Goal: Information Seeking & Learning: Learn about a topic

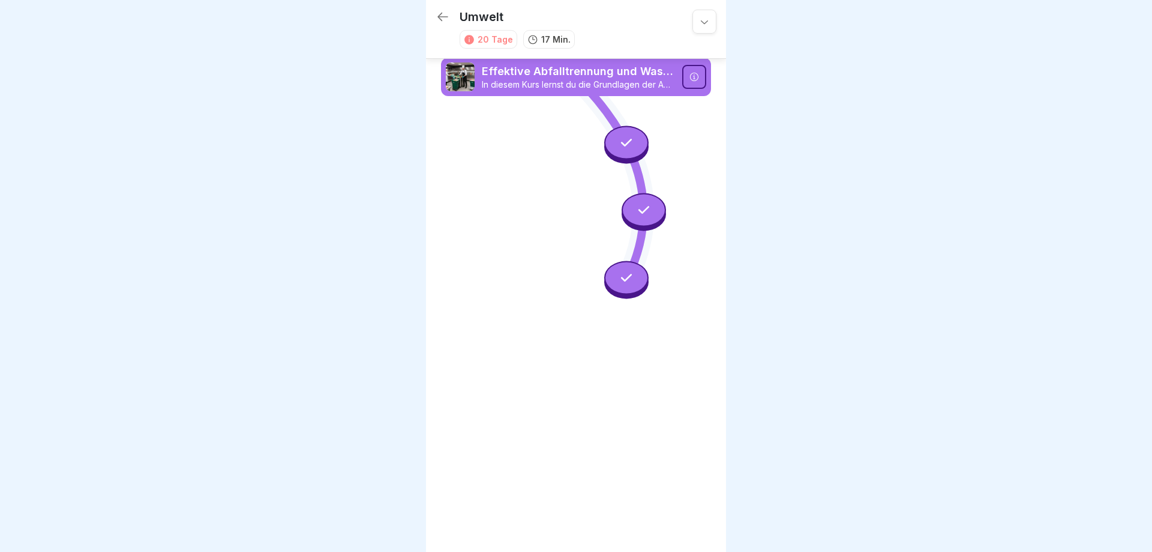
click at [442, 16] on icon at bounding box center [443, 17] width 14 height 14
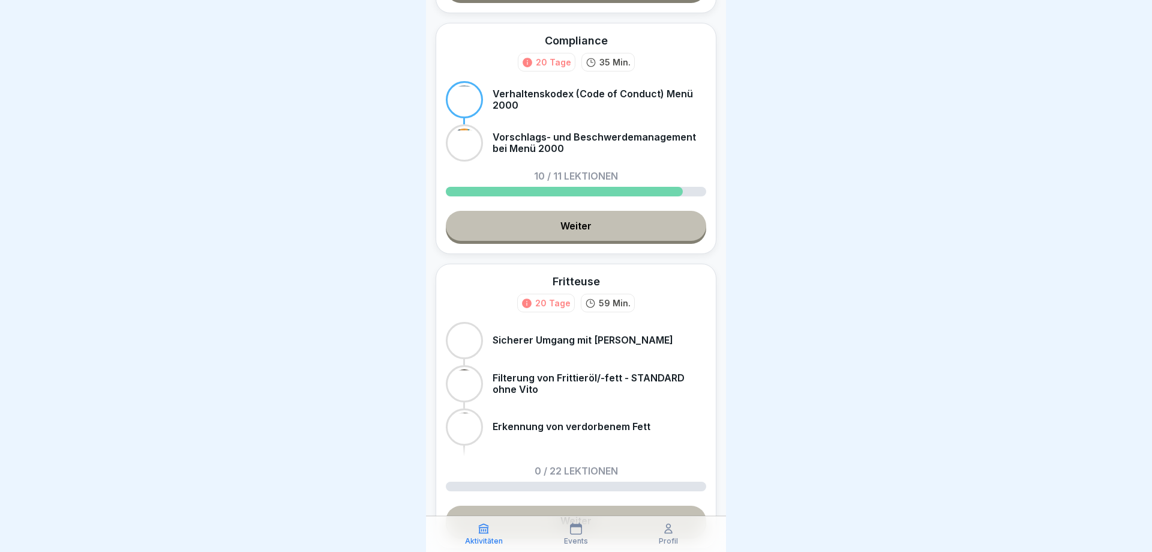
scroll to position [288, 0]
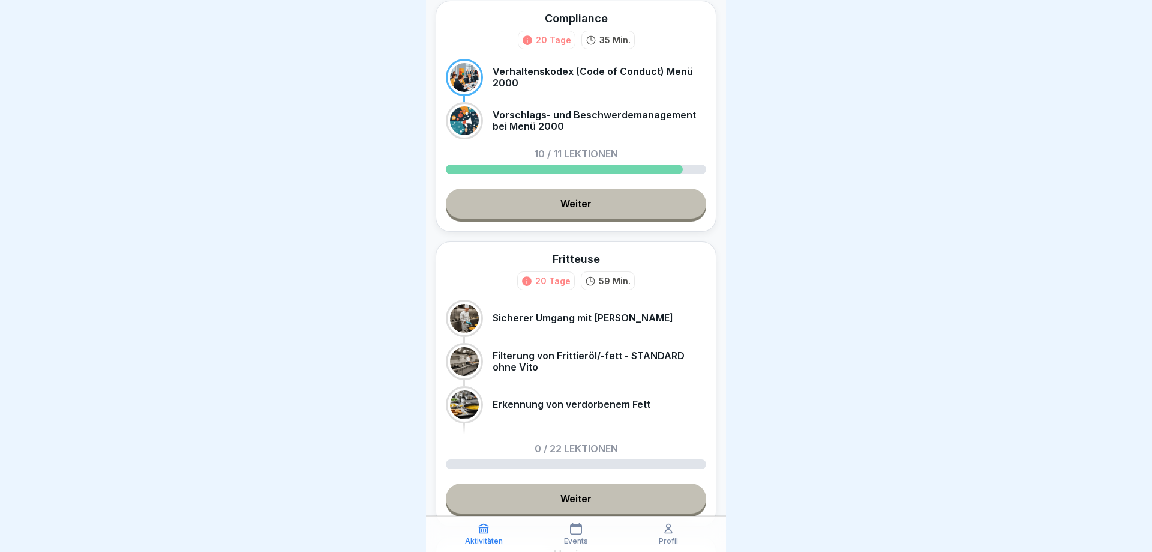
click at [570, 214] on link "Weiter" at bounding box center [576, 203] width 260 height 30
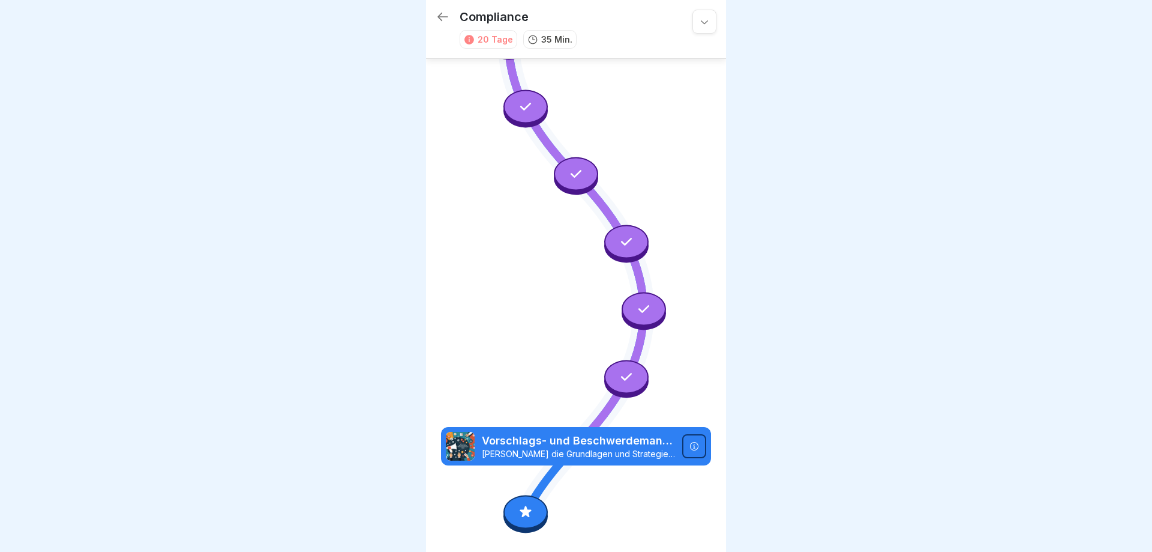
scroll to position [442, 0]
click at [521, 514] on icon at bounding box center [526, 511] width 16 height 16
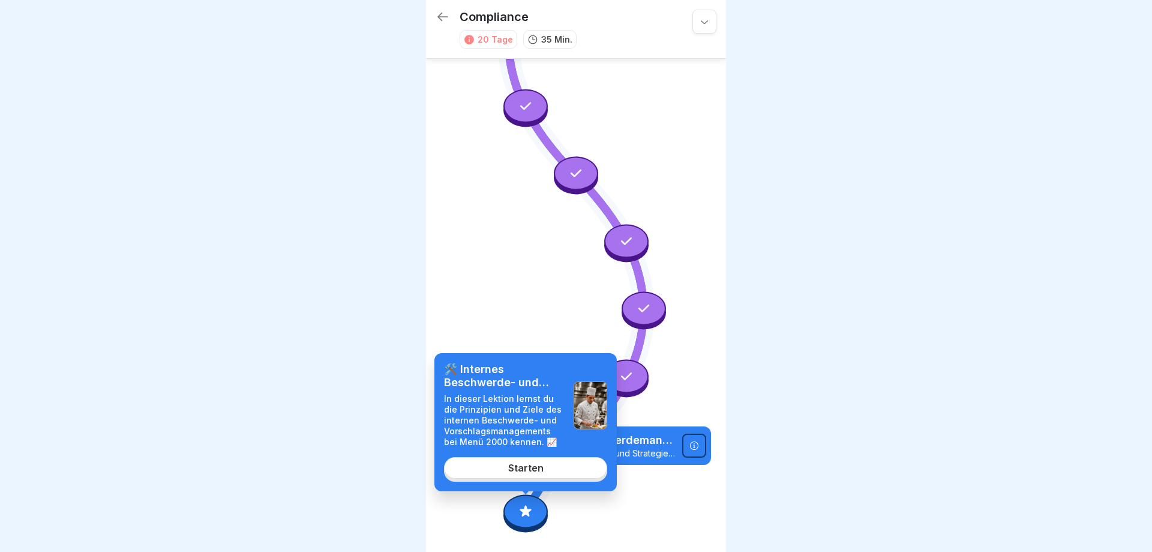
click at [525, 462] on link "Starten" at bounding box center [525, 468] width 163 height 22
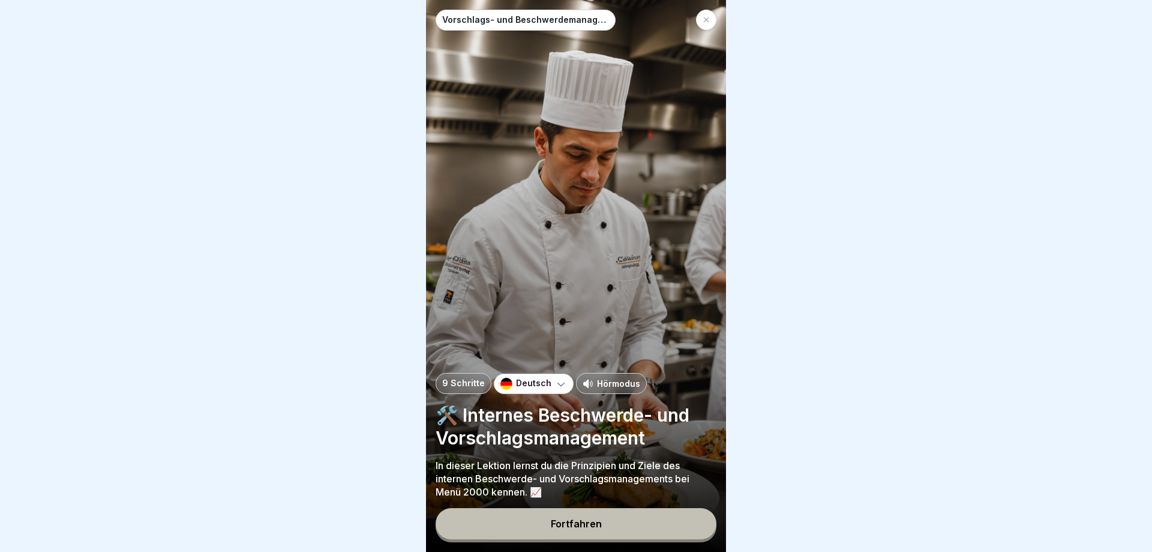
click at [588, 525] on div "Fortfahren" at bounding box center [576, 523] width 51 height 11
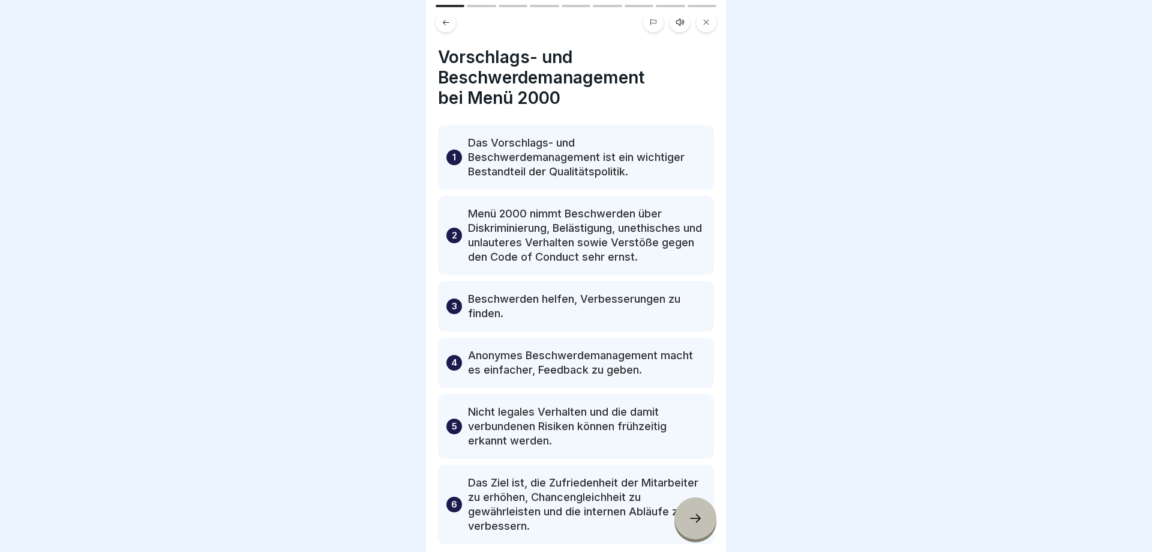
scroll to position [64, 0]
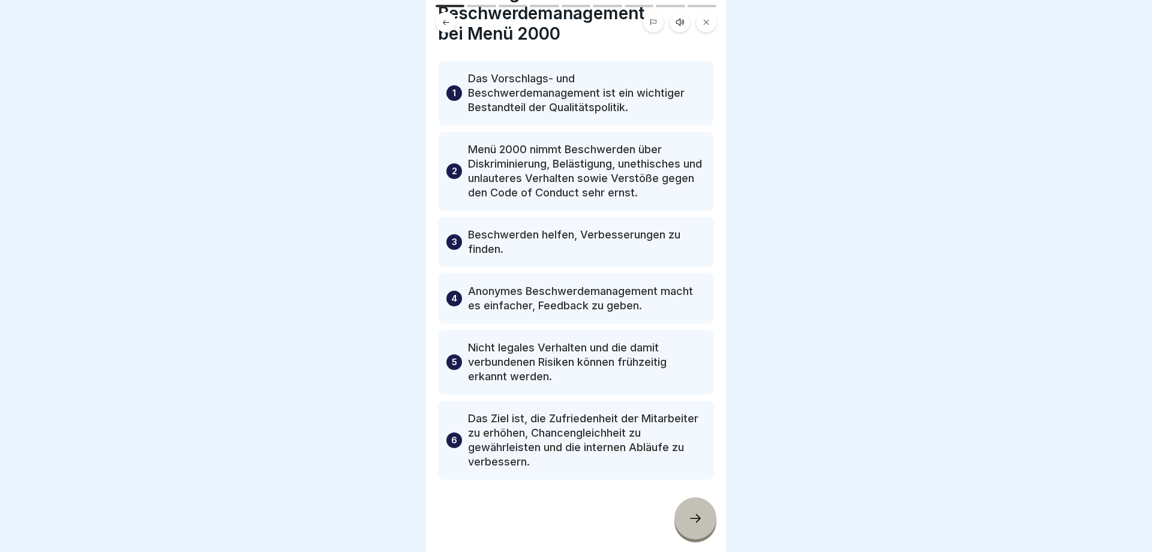
click at [688, 516] on div at bounding box center [696, 518] width 42 height 42
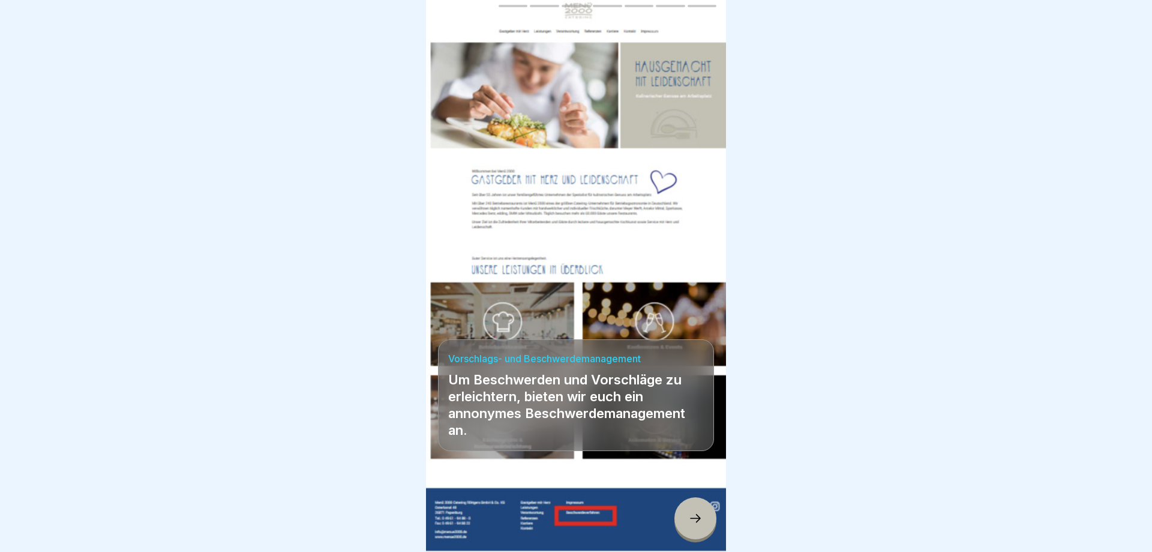
click at [699, 517] on icon at bounding box center [695, 518] width 14 height 14
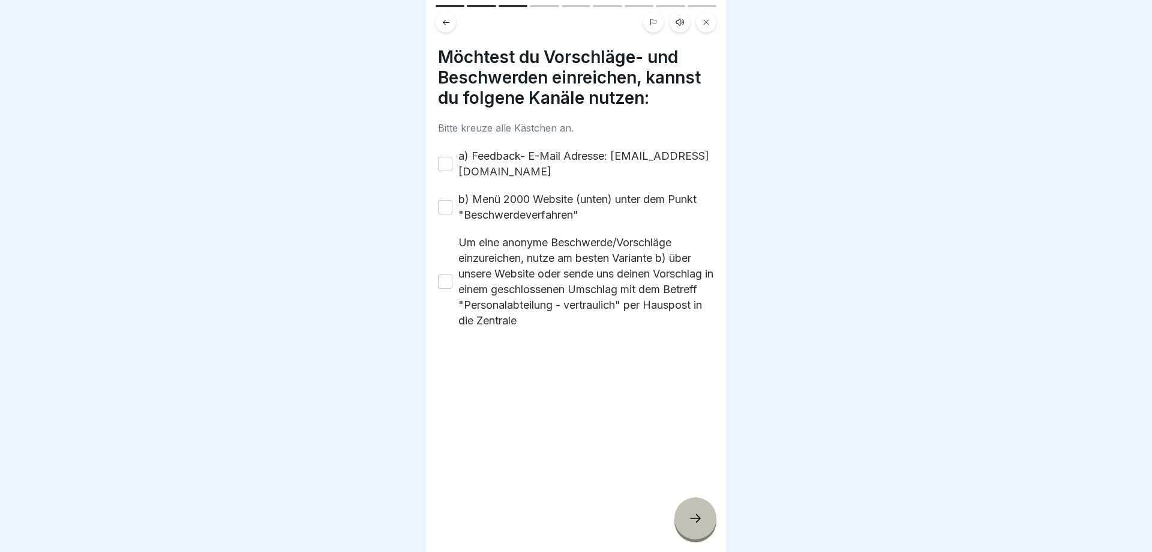
click at [444, 164] on button "a) Feedback- E-Mail Adresse: [EMAIL_ADDRESS][DOMAIN_NAME]" at bounding box center [445, 164] width 14 height 14
click at [442, 201] on button "b) Menü 2000 Website (unten) unter dem Punkt "Beschwerdeverfahren"" at bounding box center [445, 207] width 14 height 14
click at [444, 280] on button "Um eine anonyme Beschwerde/Vorschläge einzureichen, nutze am besten Variante b)…" at bounding box center [445, 281] width 14 height 14
click at [693, 513] on icon at bounding box center [695, 518] width 14 height 14
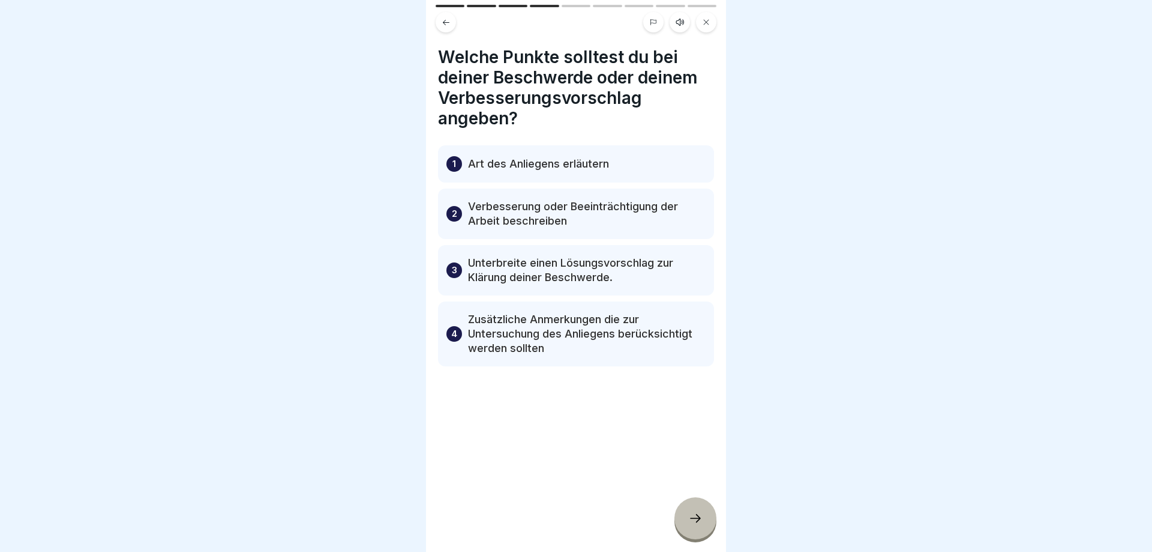
click at [693, 518] on icon at bounding box center [695, 518] width 14 height 14
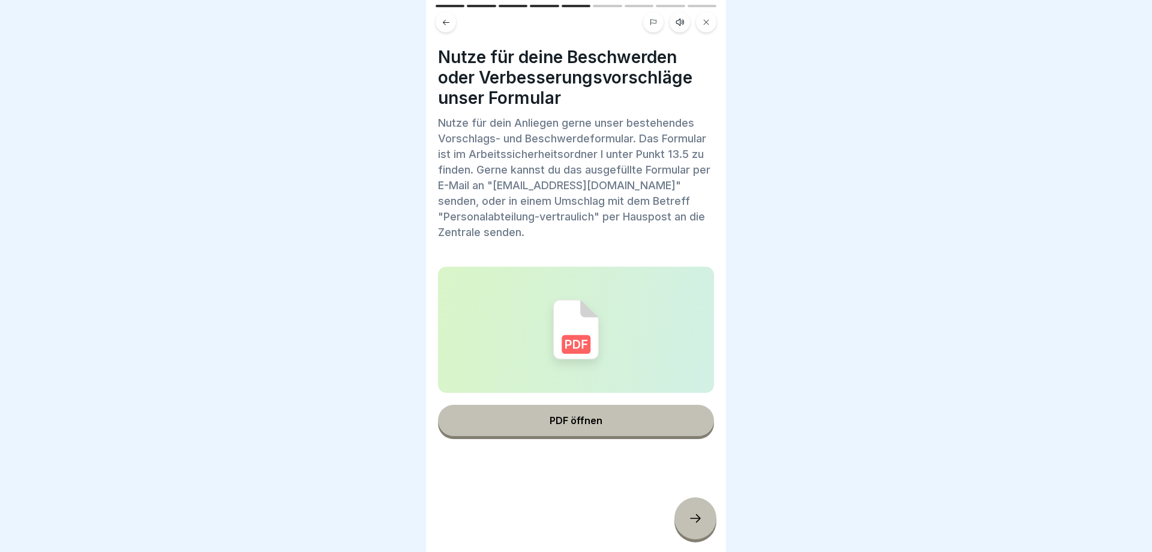
click at [550, 423] on button "PDF öffnen" at bounding box center [576, 419] width 276 height 31
click at [703, 520] on div at bounding box center [696, 518] width 42 height 42
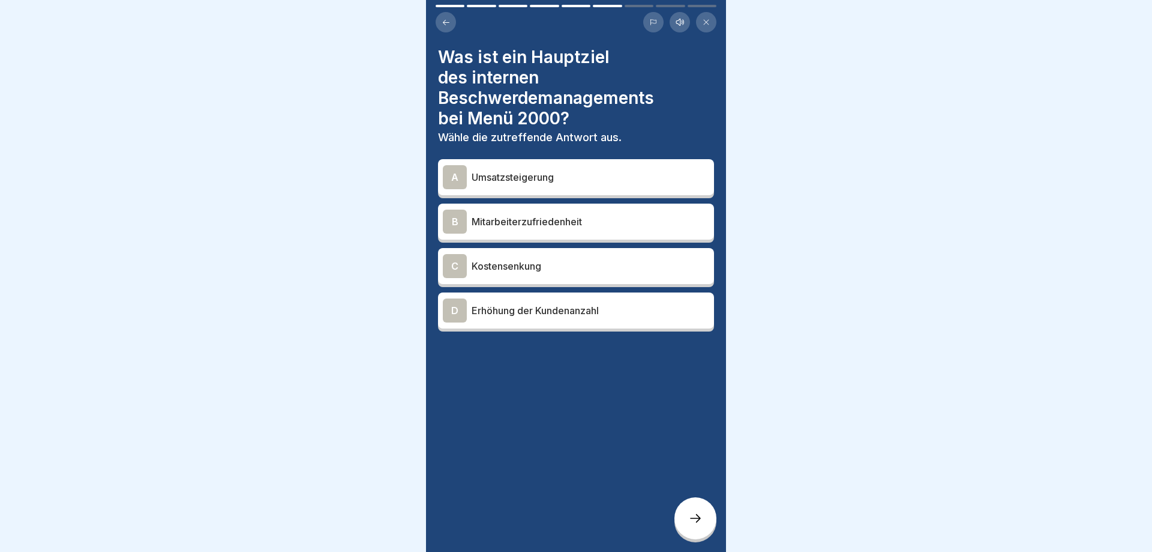
click at [506, 214] on p "Mitarbeiterzufriedenheit" at bounding box center [591, 221] width 238 height 14
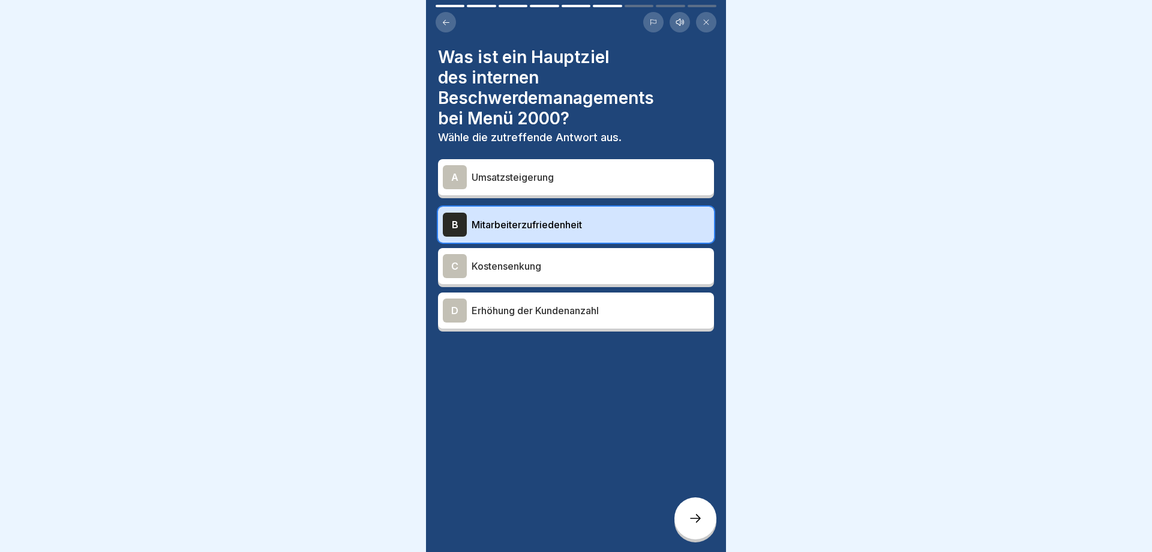
click at [690, 512] on div at bounding box center [696, 518] width 42 height 42
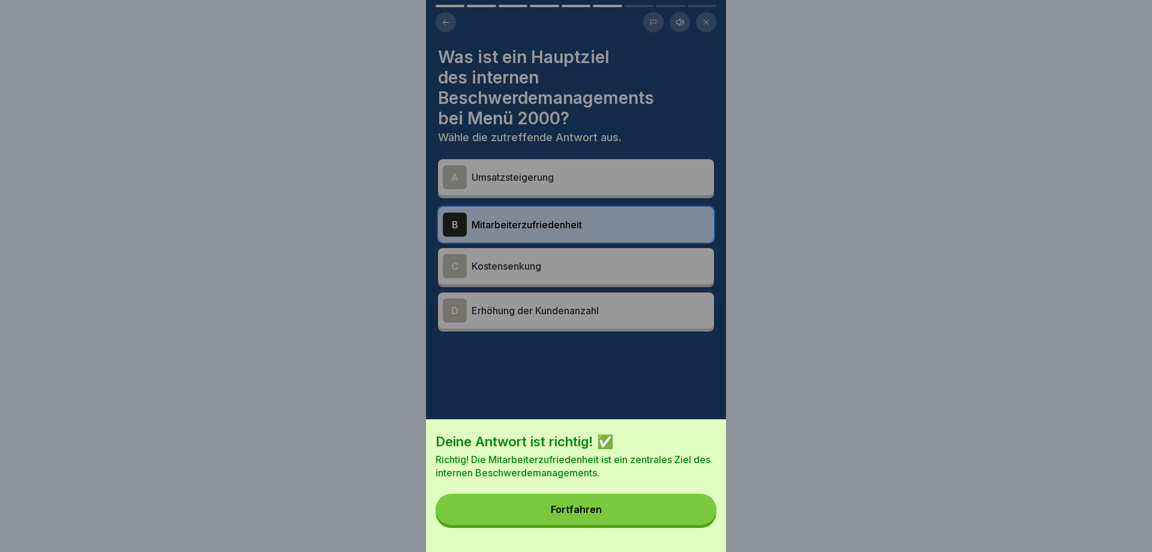
click at [690, 512] on button "Fortfahren" at bounding box center [576, 508] width 281 height 31
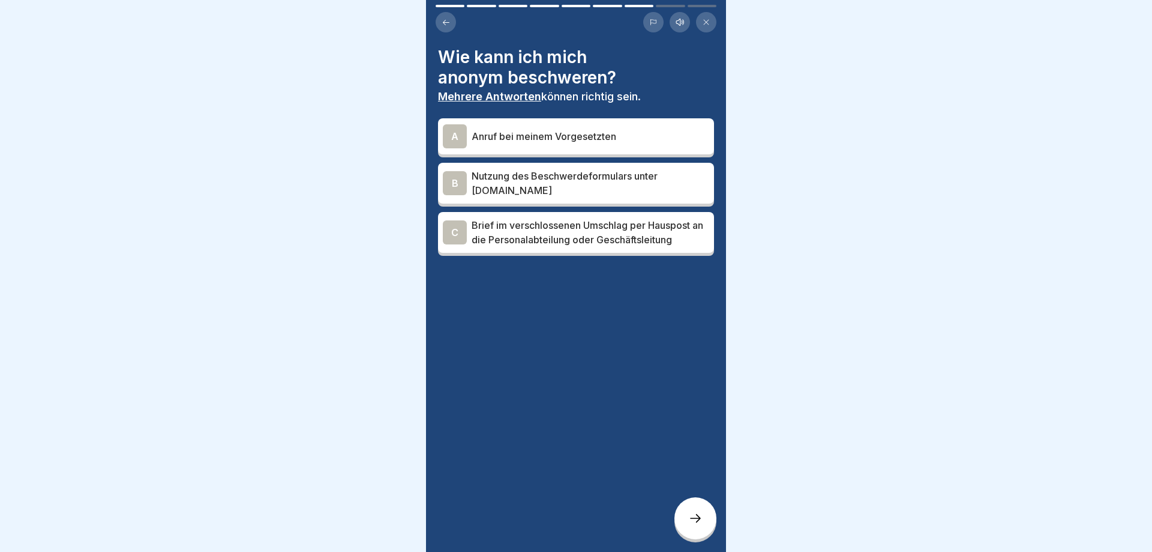
click at [529, 188] on p "Nutzung des Beschwerdeformulars unter [DOMAIN_NAME]" at bounding box center [591, 183] width 238 height 29
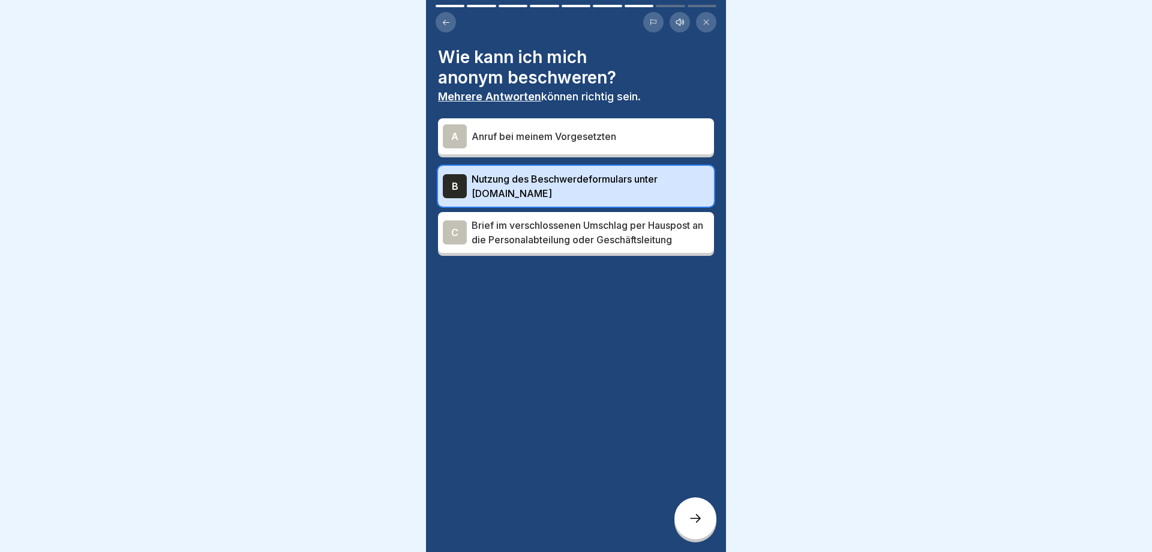
click at [533, 238] on p "Brief im verschlossenen Umschlag per Hauspost an die Personalabteilung oder Ges…" at bounding box center [591, 232] width 238 height 29
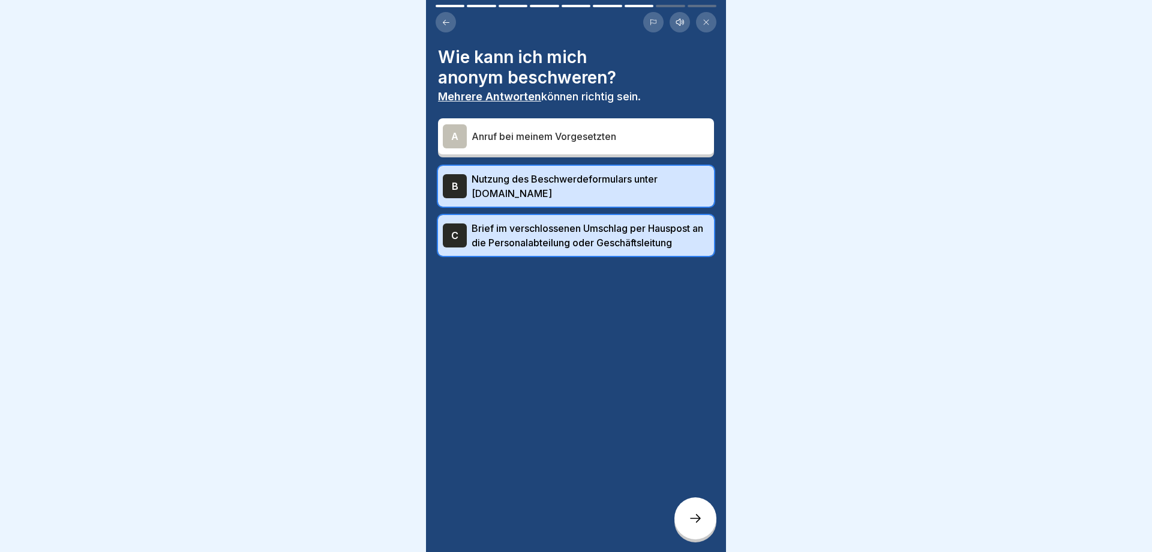
click at [688, 519] on icon at bounding box center [695, 518] width 14 height 14
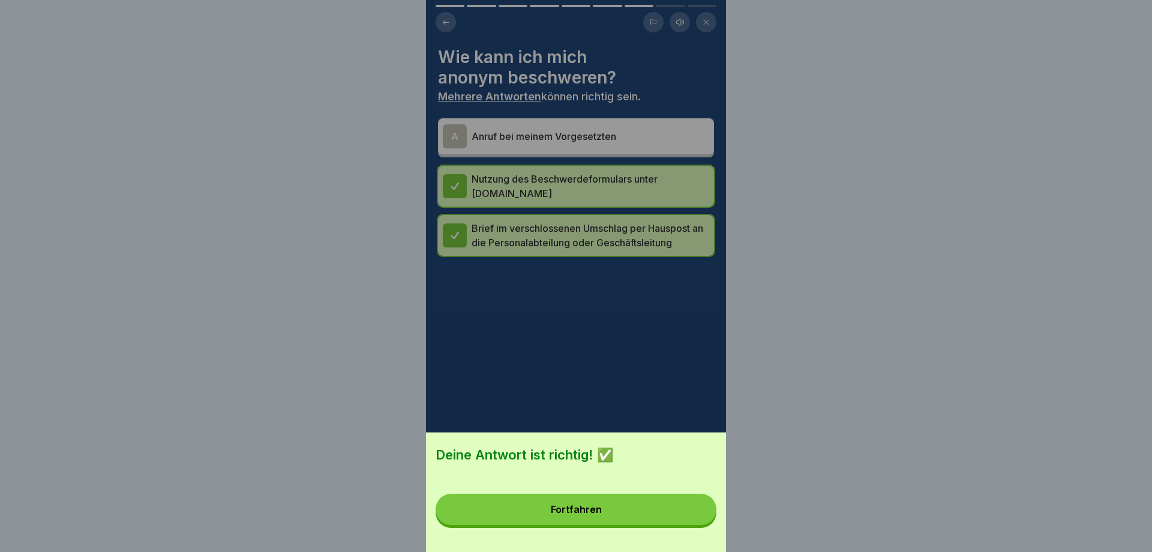
click at [688, 516] on button "Fortfahren" at bounding box center [576, 508] width 281 height 31
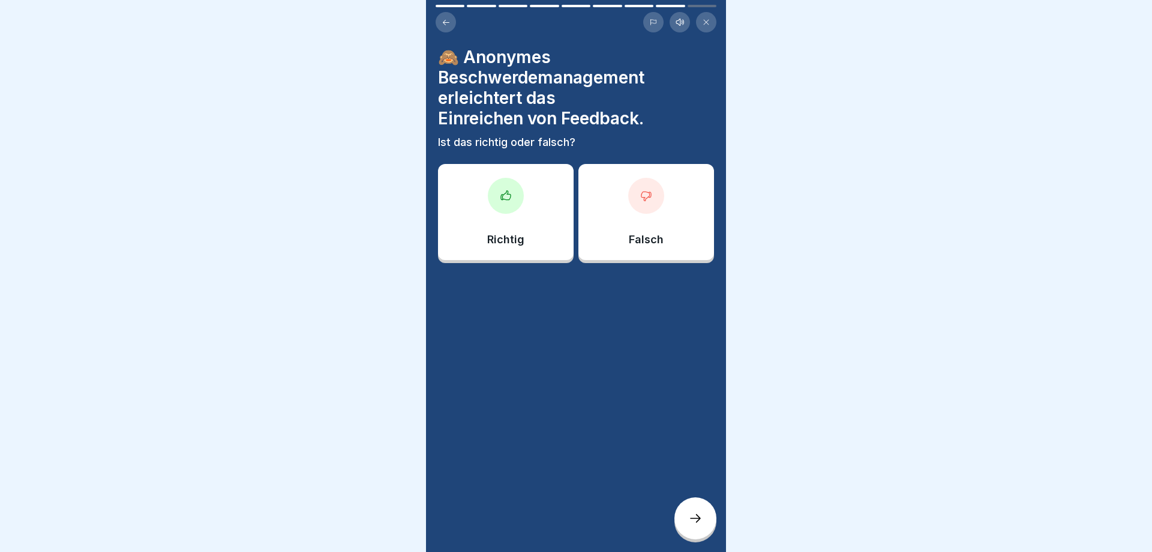
click at [478, 245] on div "Richtig" at bounding box center [506, 212] width 136 height 96
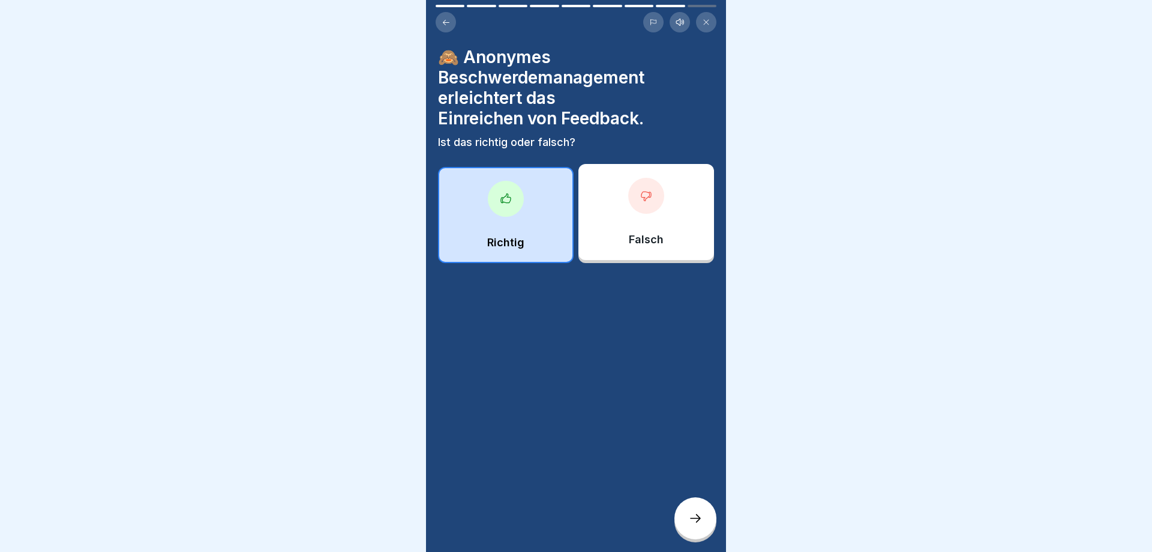
click at [708, 522] on div at bounding box center [696, 518] width 42 height 42
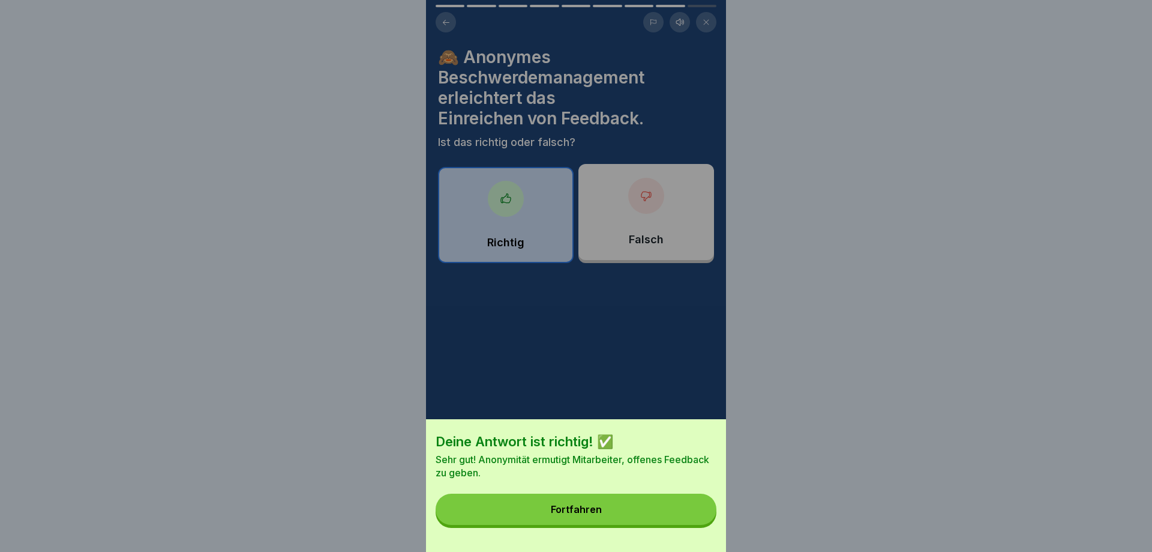
click at [699, 518] on button "Fortfahren" at bounding box center [576, 508] width 281 height 31
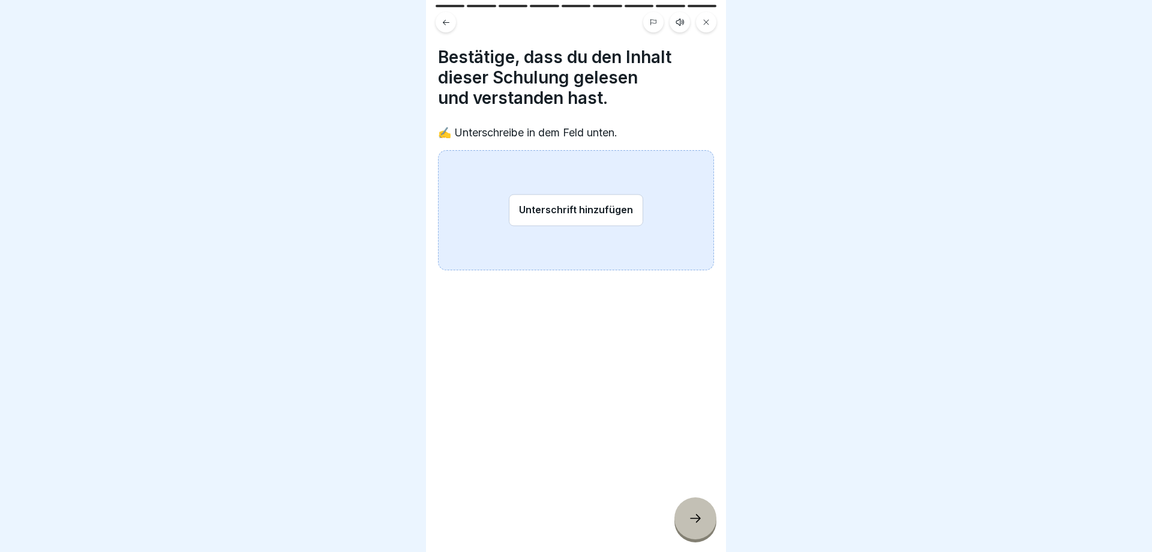
click at [555, 212] on button "Unterschrift hinzufügen" at bounding box center [576, 210] width 134 height 32
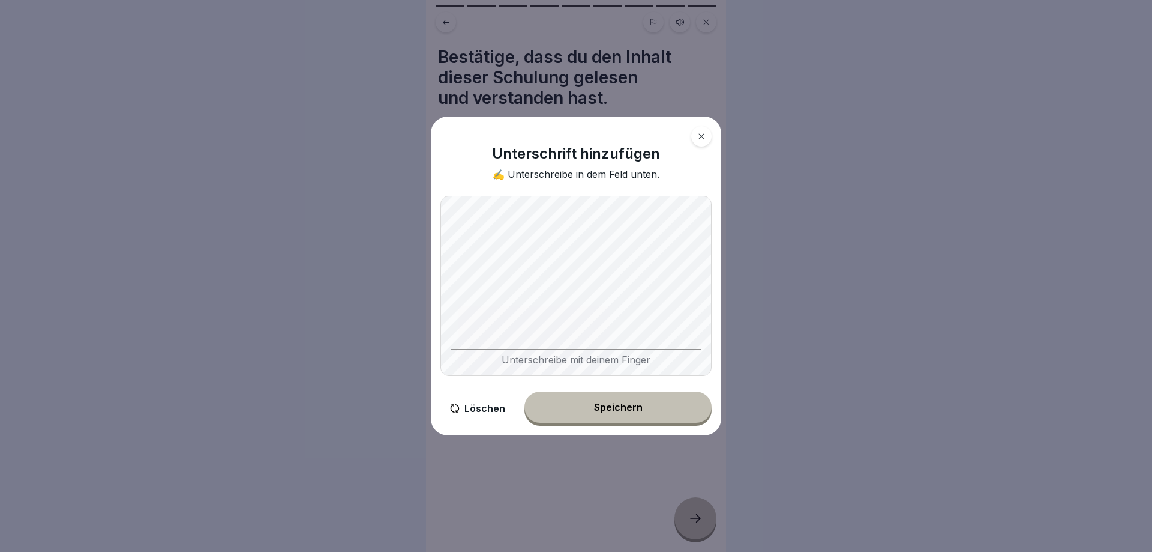
click at [711, 293] on div "Unterschreibe mit deinem Finger" at bounding box center [576, 286] width 271 height 180
click at [614, 405] on div "Speichern" at bounding box center [618, 406] width 49 height 11
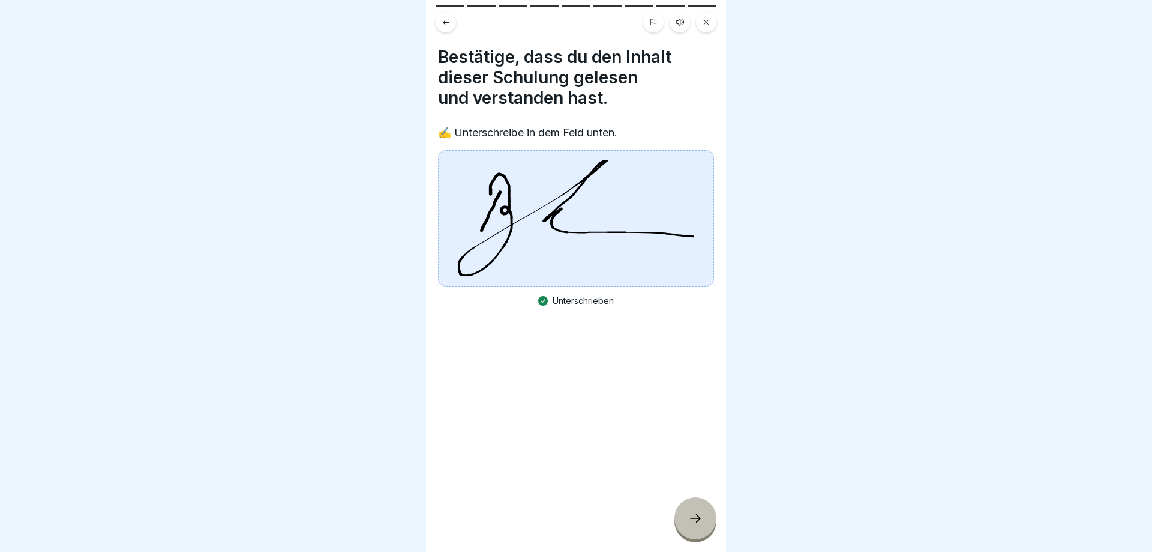
click at [691, 516] on icon at bounding box center [695, 518] width 14 height 14
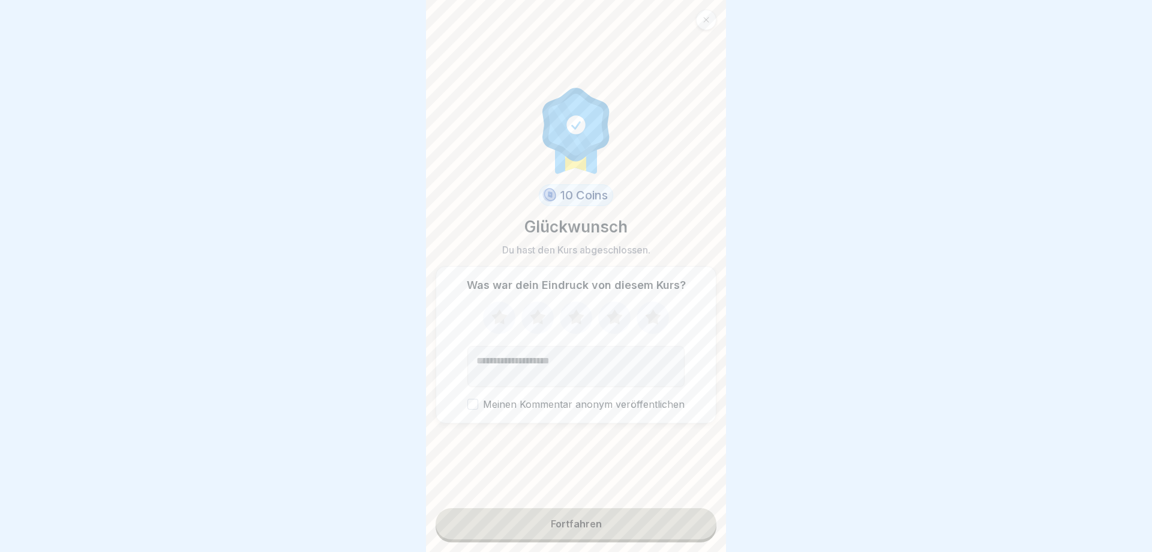
click at [651, 320] on icon at bounding box center [653, 316] width 16 height 15
click at [467, 405] on div "Was war dein Eindruck von diesem Kurs? Meinen Kommentar anonym veröffentlichen" at bounding box center [576, 344] width 281 height 157
click at [478, 404] on button "Meinen Kommentar anonym veröffentlichen" at bounding box center [473, 403] width 11 height 11
click at [621, 523] on button "Fortfahren" at bounding box center [576, 523] width 281 height 31
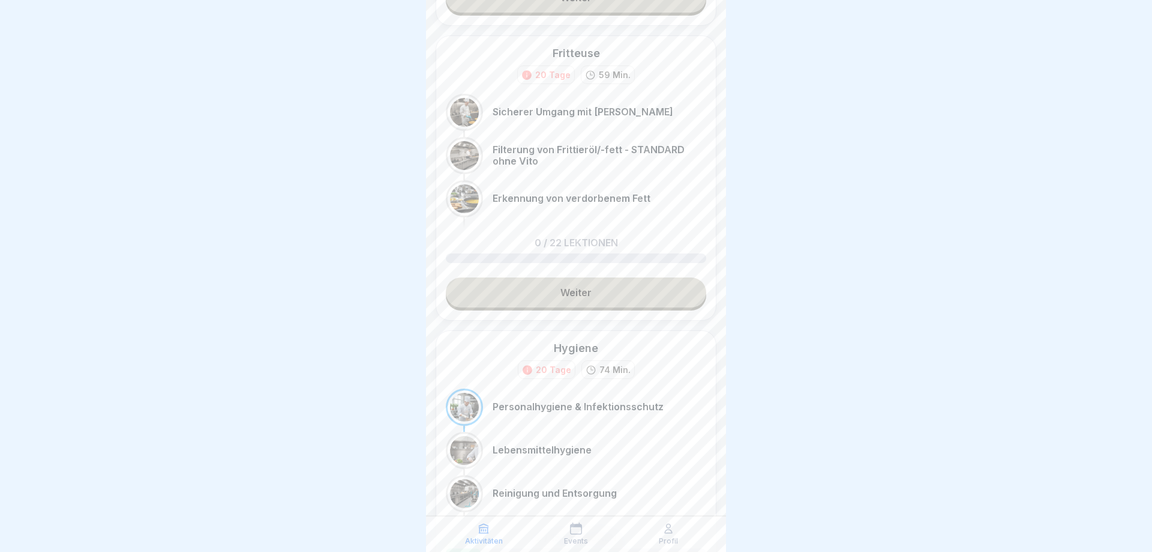
scroll to position [398, 0]
